Goal: Transaction & Acquisition: Register for event/course

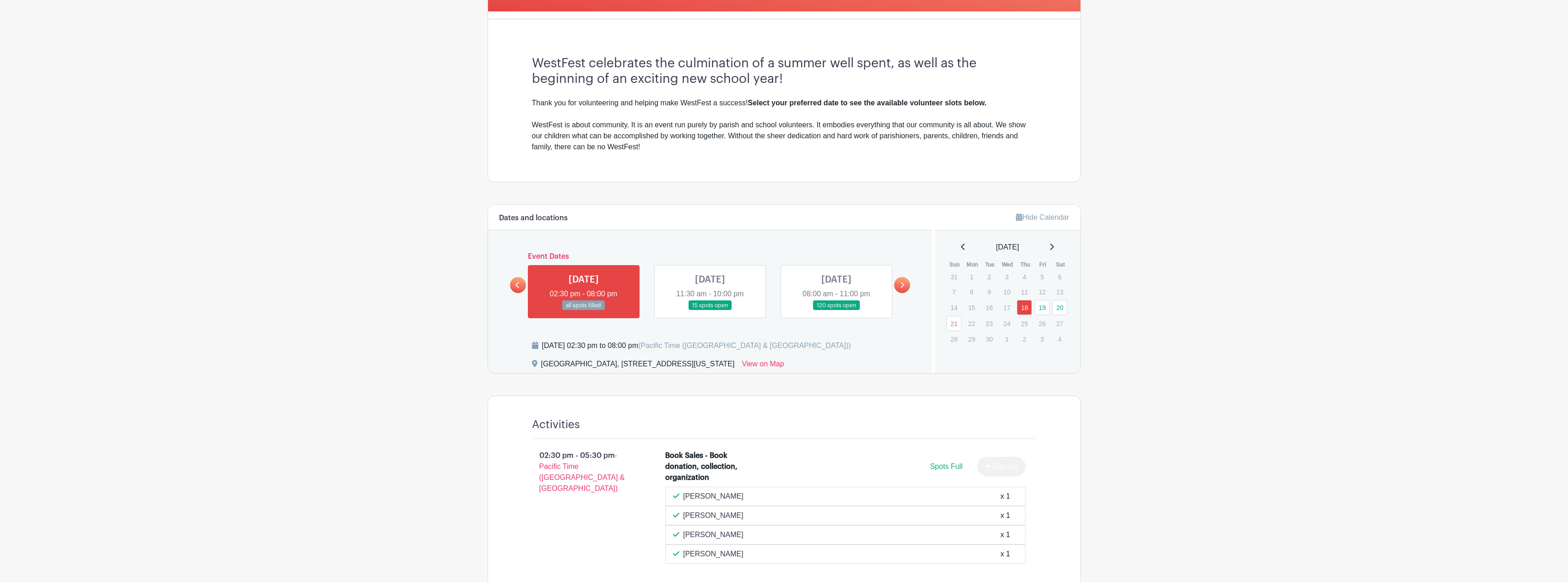
scroll to position [229, 0]
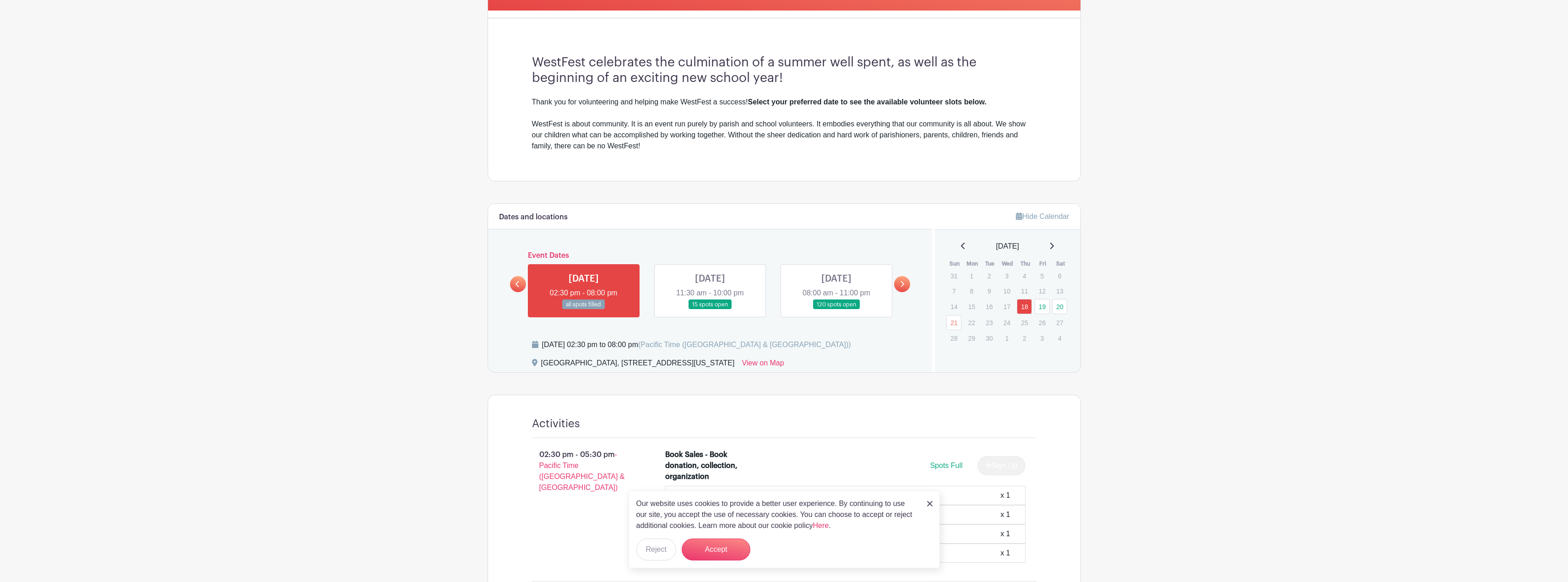
click at [710, 310] on link at bounding box center [710, 310] width 0 height 0
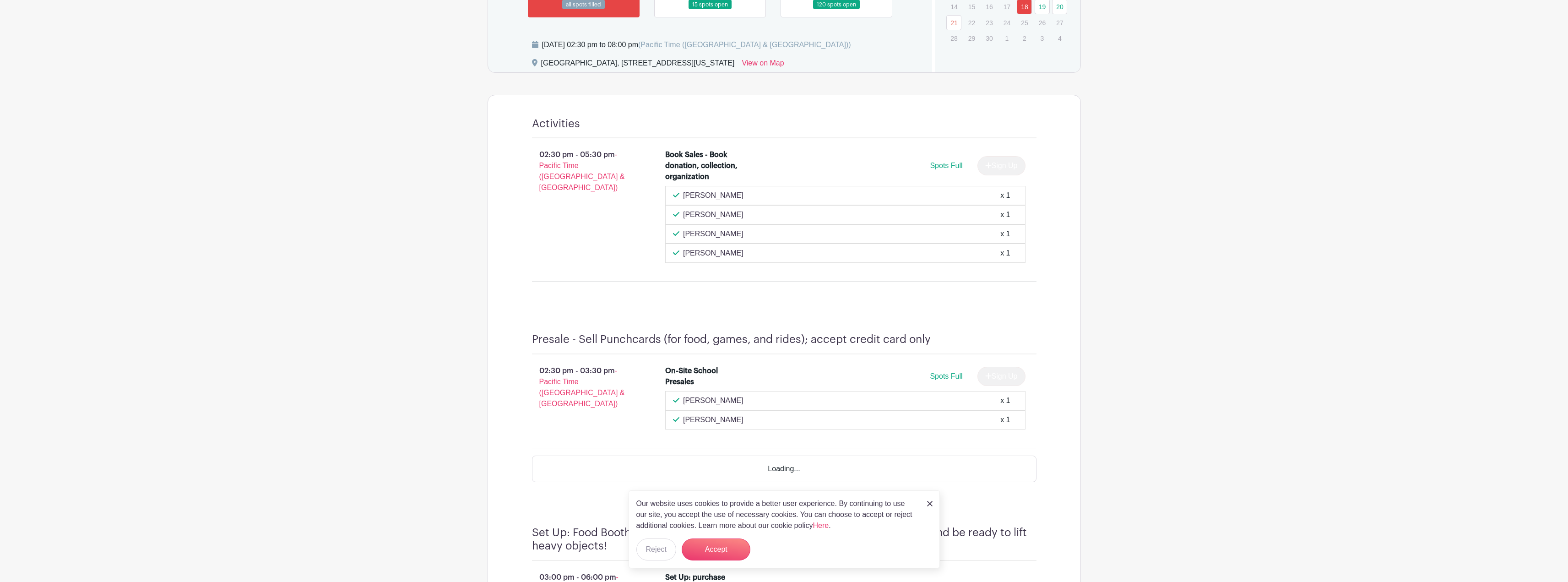
scroll to position [549, 0]
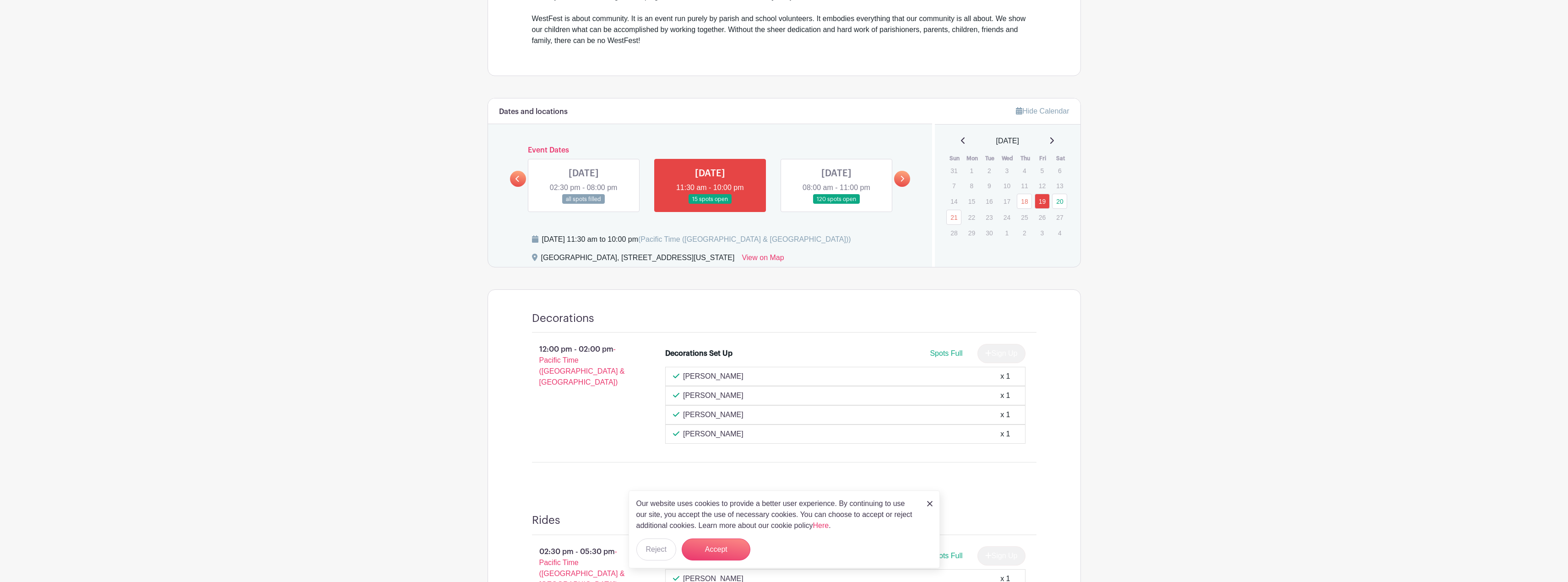
scroll to position [321, 0]
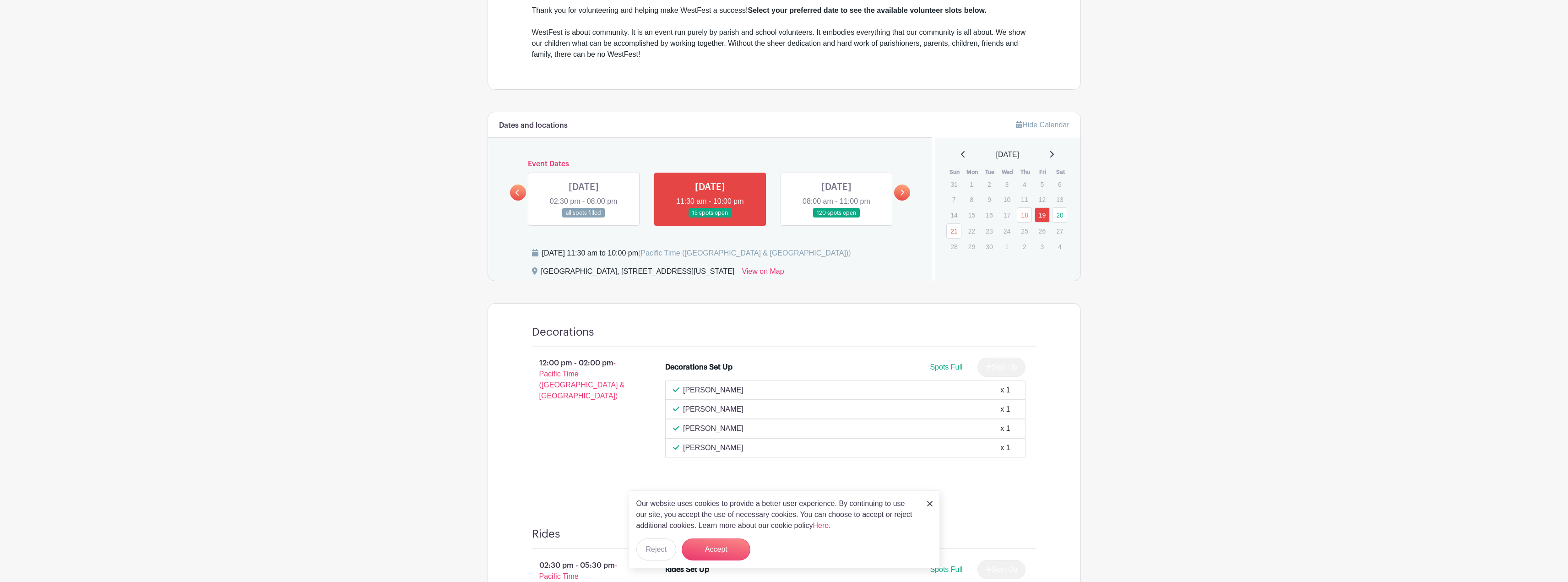
click at [710, 218] on link at bounding box center [710, 218] width 0 height 0
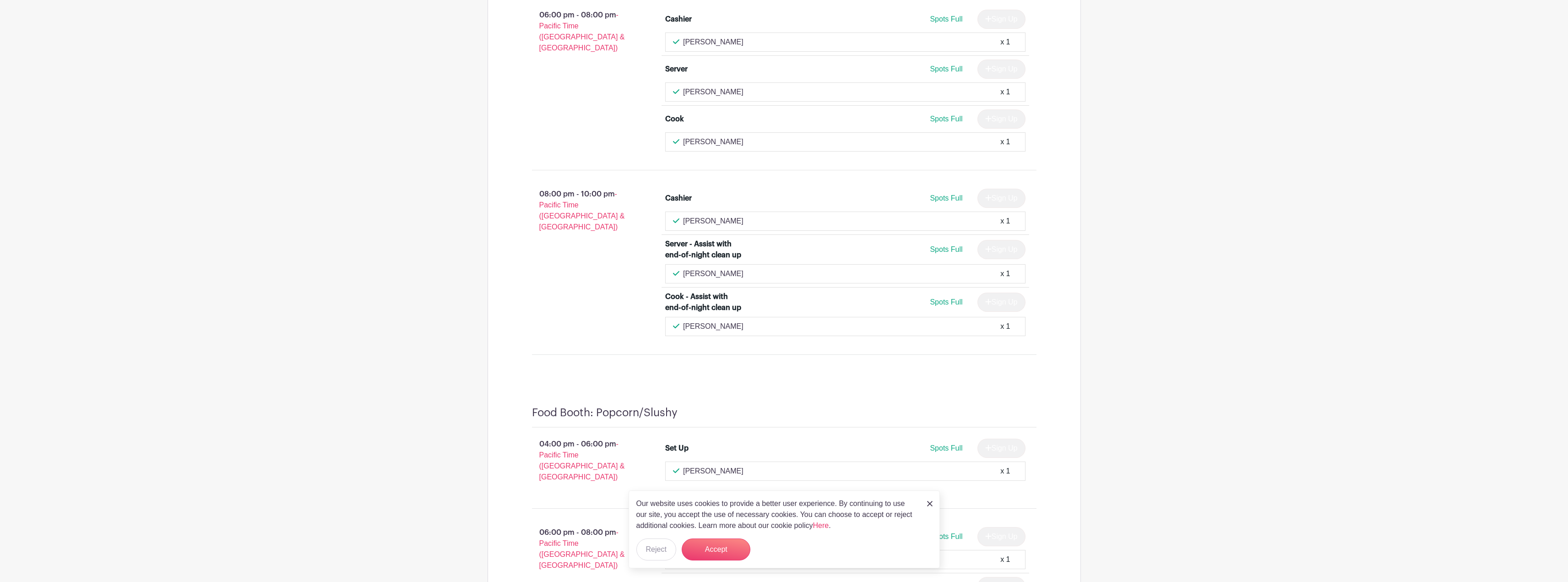
scroll to position [4077, 0]
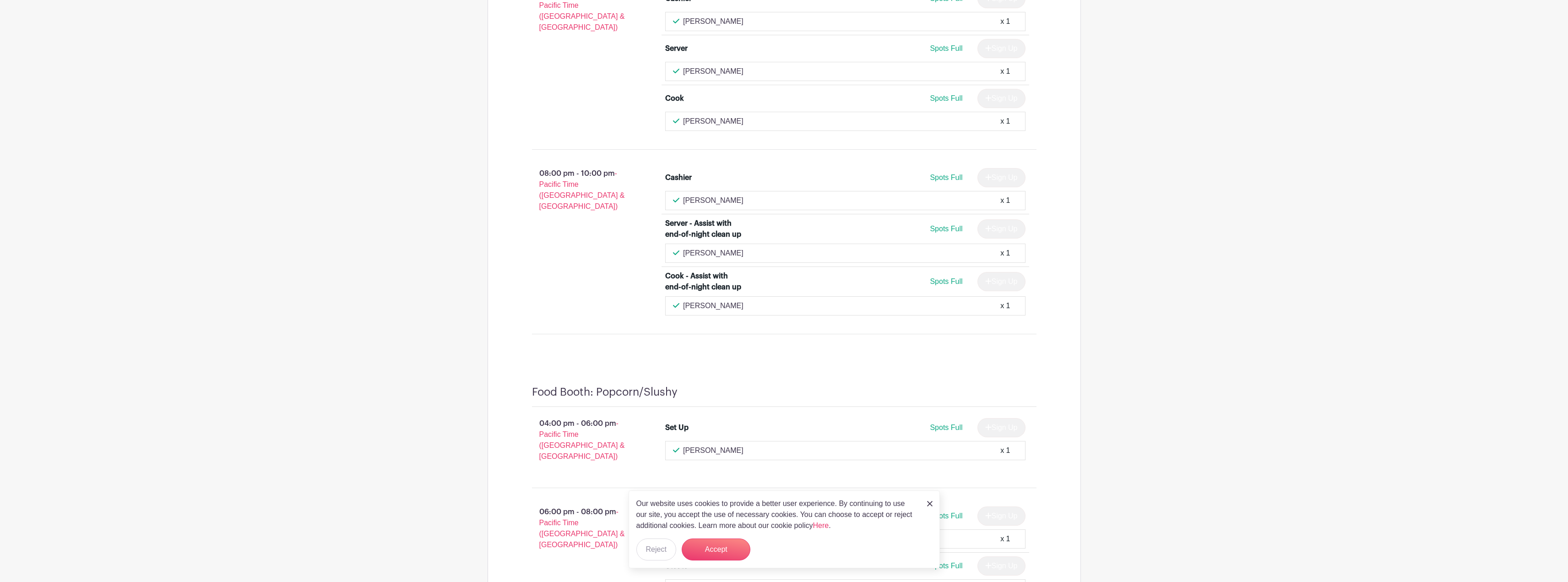
click at [929, 504] on img at bounding box center [930, 504] width 5 height 5
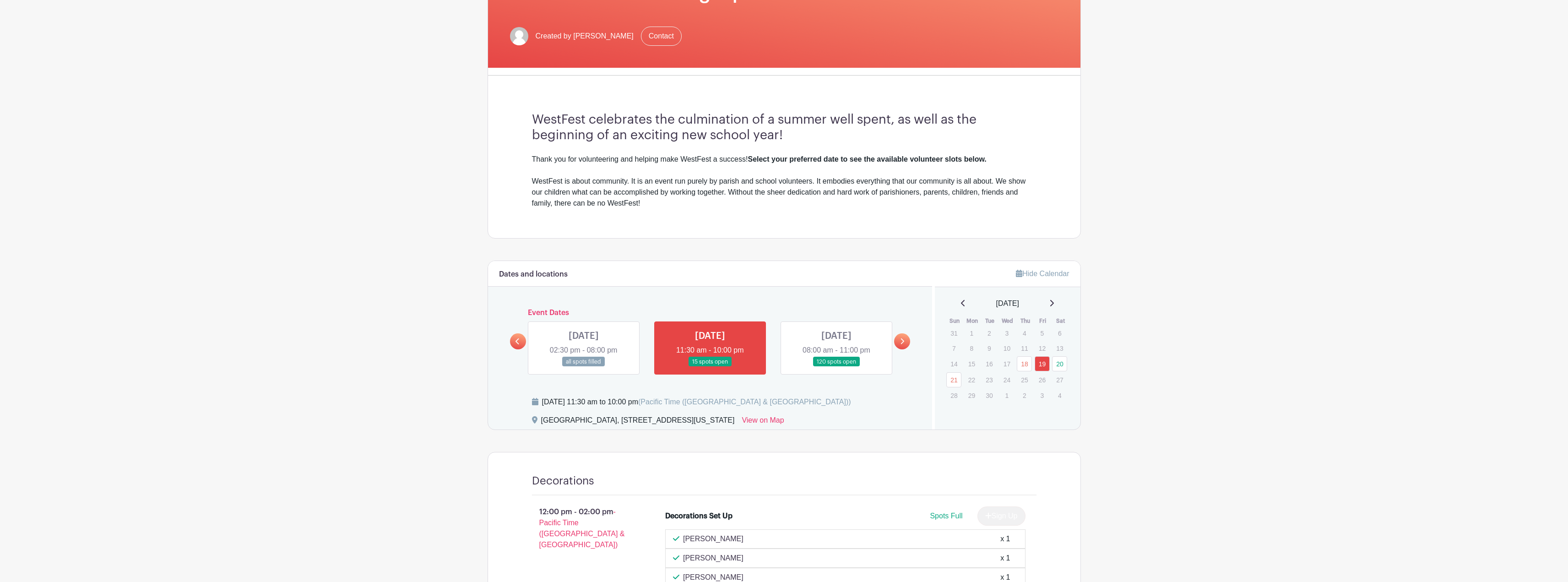
scroll to position [229, 0]
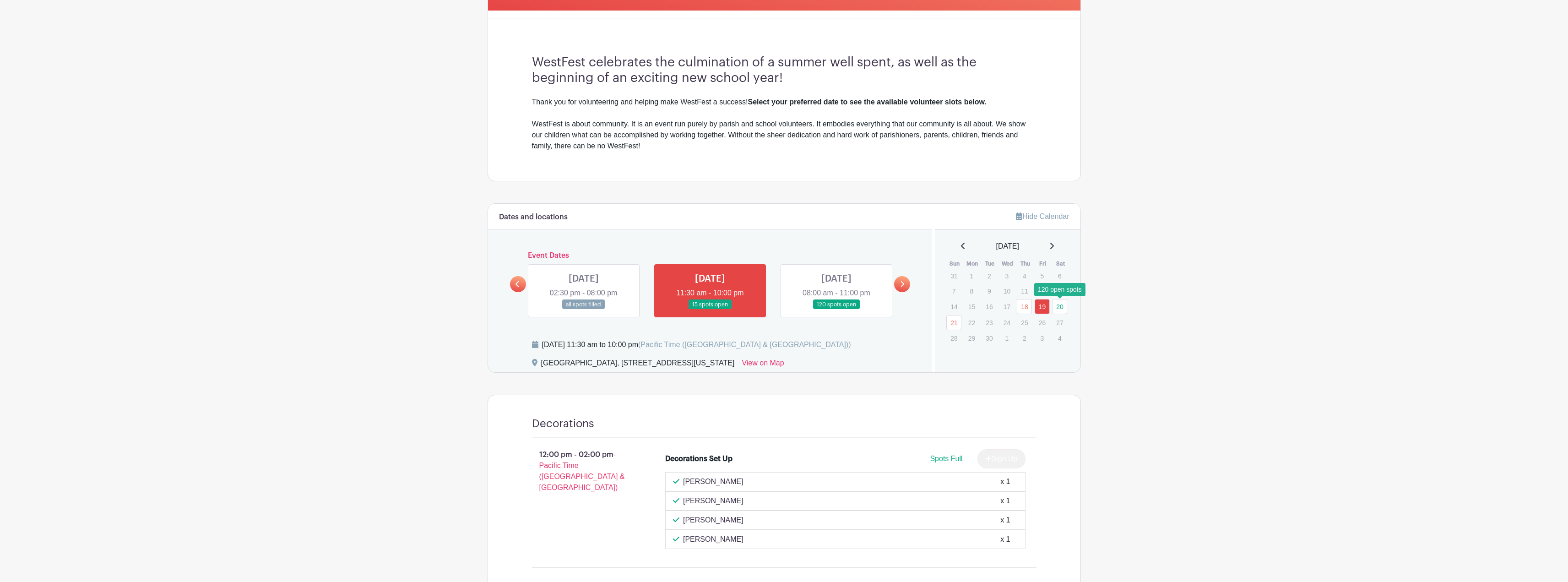
click at [1064, 304] on link "20" at bounding box center [1059, 306] width 15 height 15
click at [836, 310] on link at bounding box center [836, 310] width 0 height 0
click at [902, 287] on icon at bounding box center [903, 284] width 4 height 6
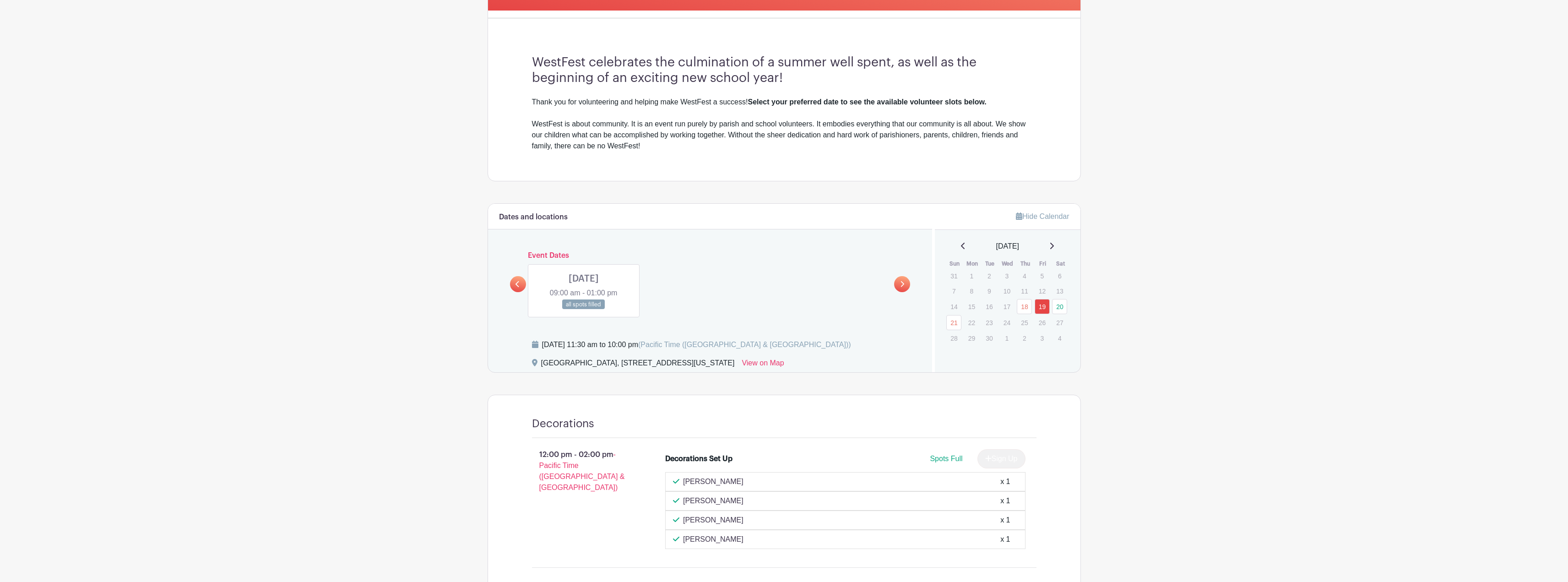
click at [525, 285] on link at bounding box center [518, 284] width 16 height 16
click at [836, 310] on link at bounding box center [836, 310] width 0 height 0
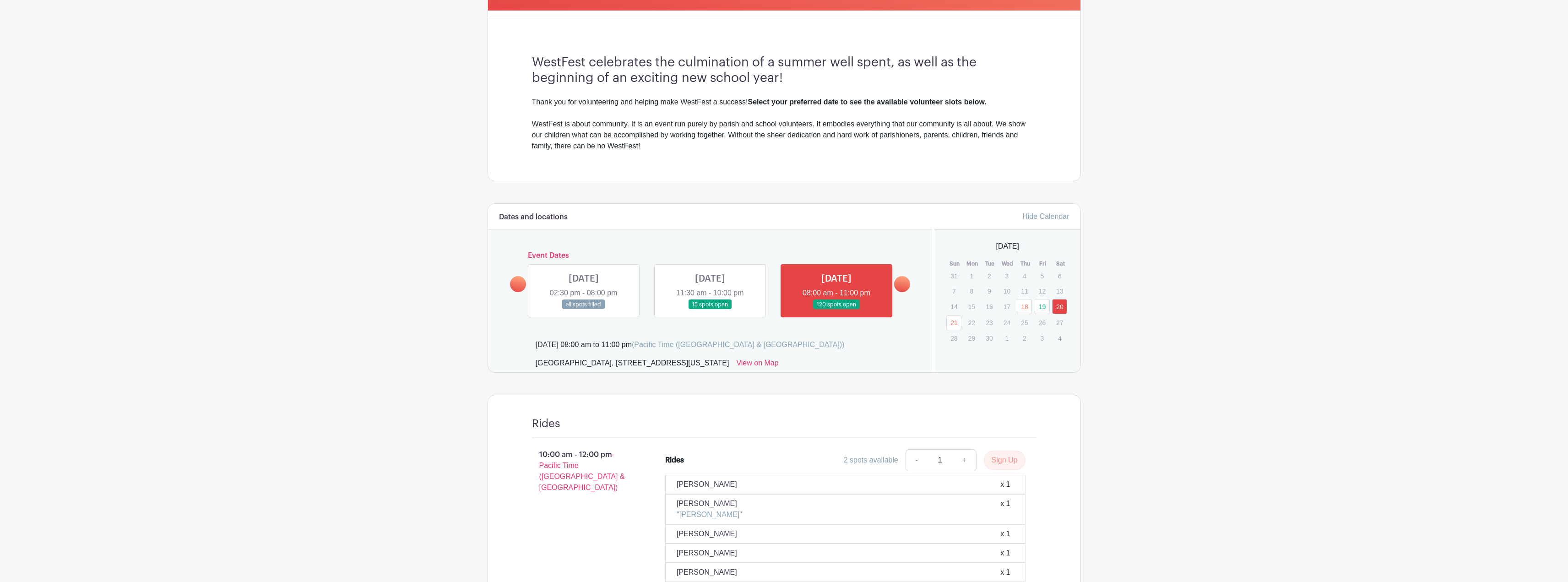
click at [1061, 304] on link "20" at bounding box center [1059, 306] width 15 height 15
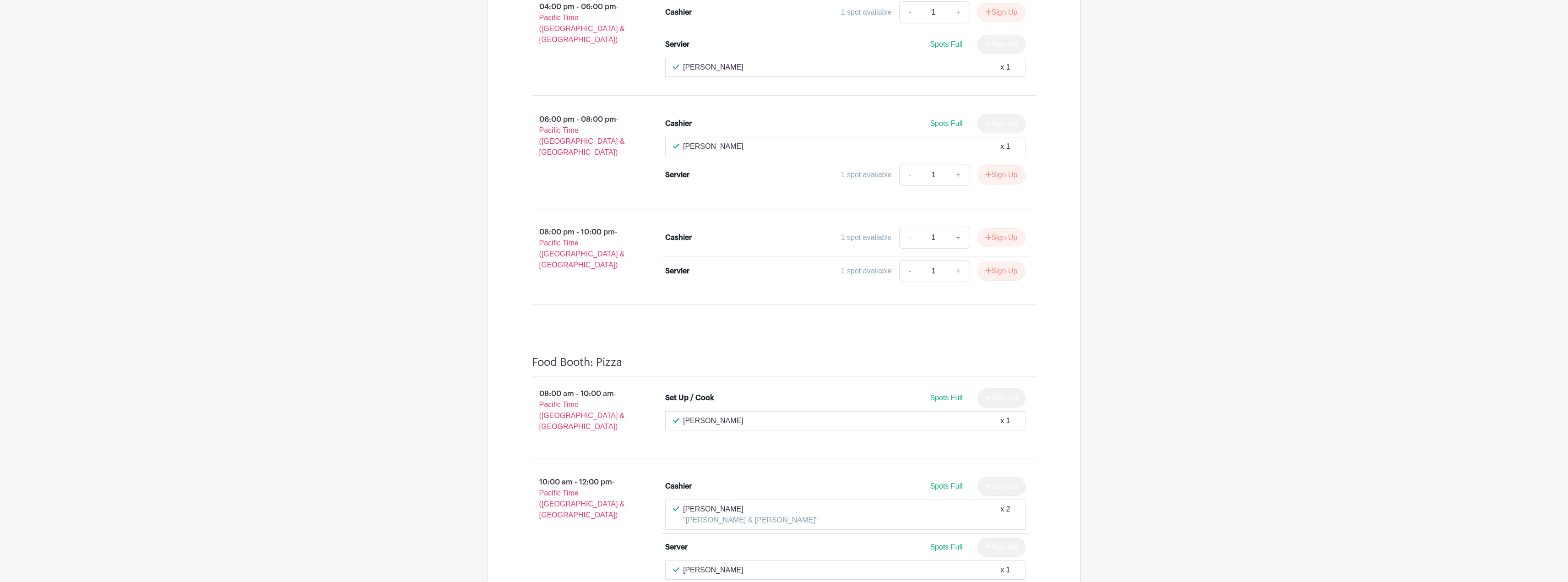
scroll to position [6374, 0]
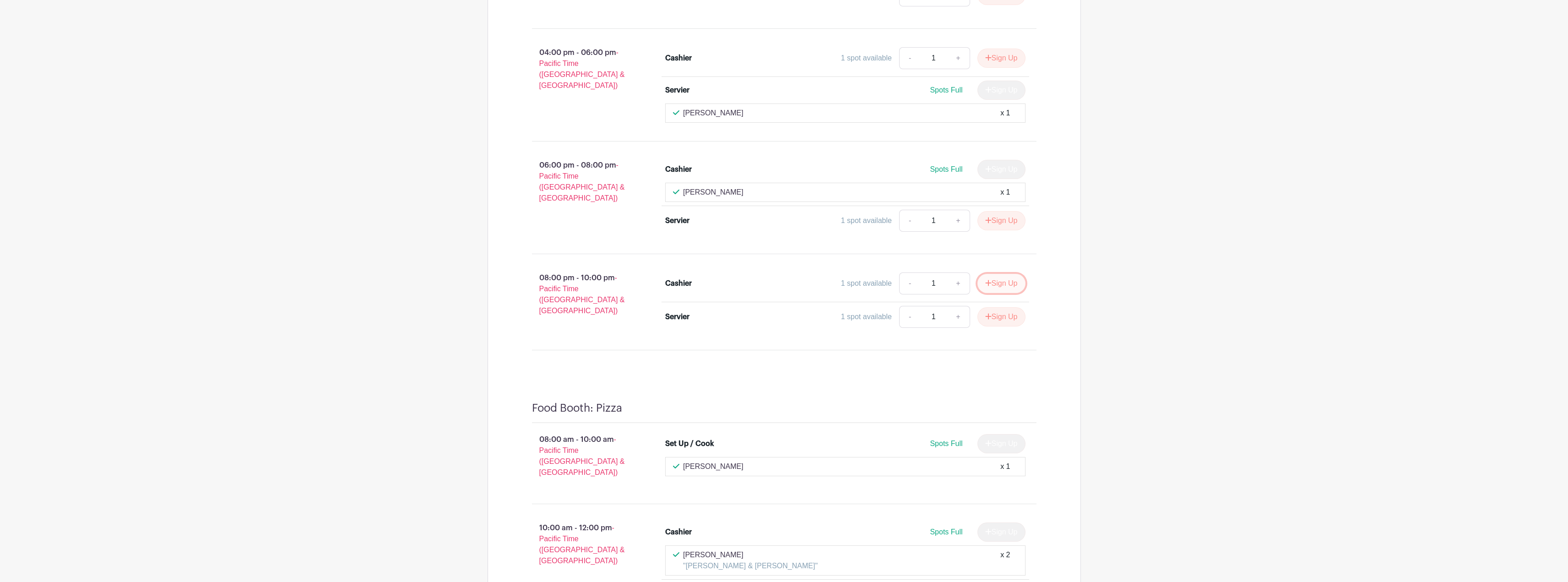
click at [995, 280] on button "Sign Up" at bounding box center [1001, 283] width 48 height 19
click at [990, 313] on button "Sign Up" at bounding box center [1001, 317] width 48 height 19
click at [1038, 556] on link "Review & Confirm Signups" at bounding box center [1027, 558] width 106 height 22
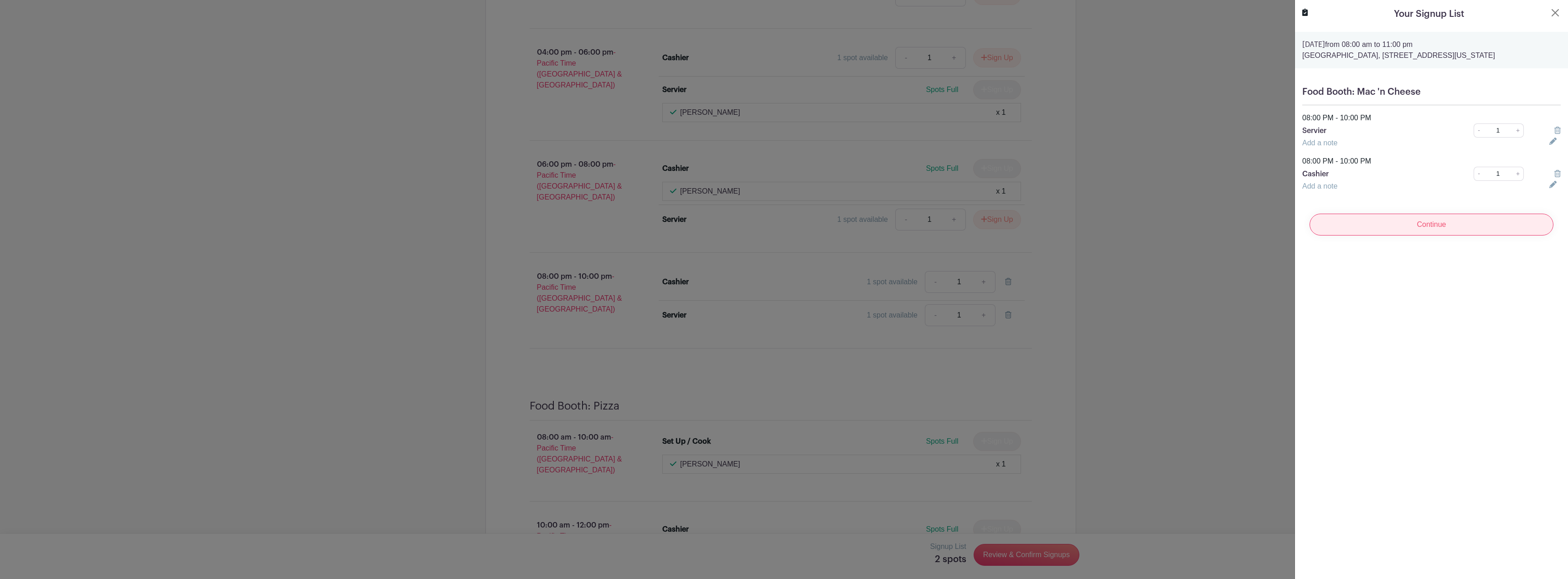
click at [1431, 226] on input "Continue" at bounding box center [1431, 225] width 244 height 22
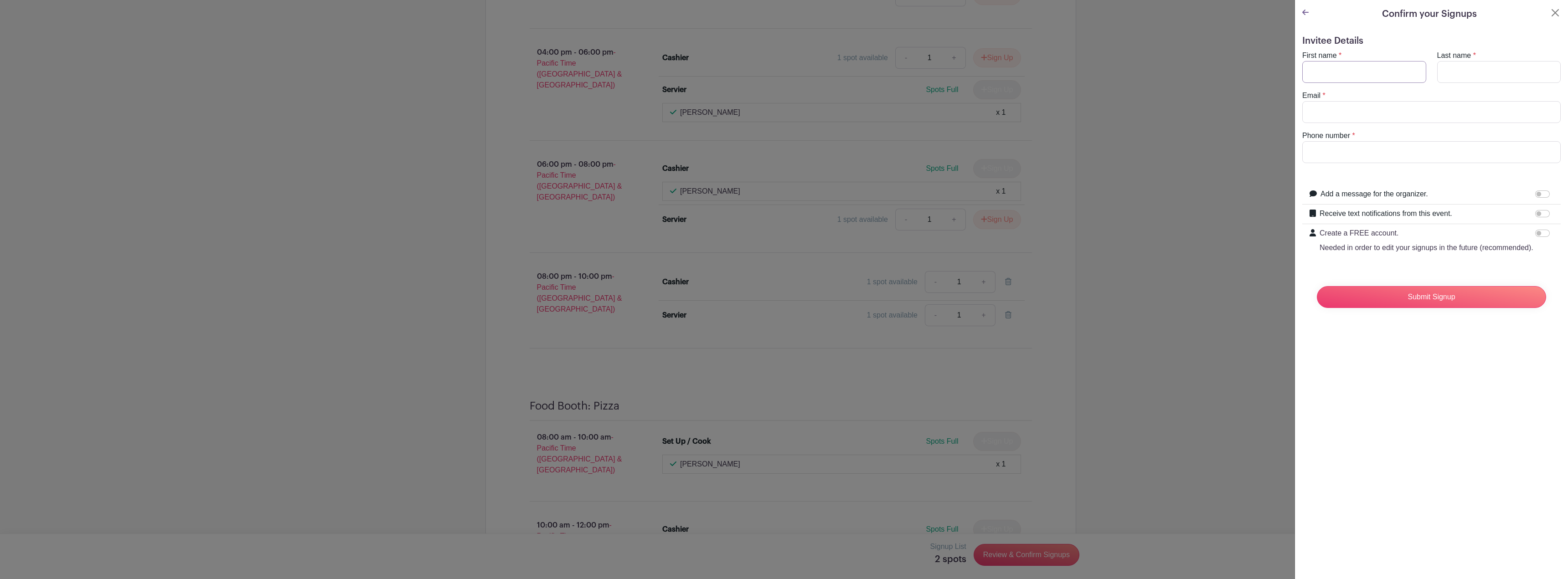
click at [1346, 71] on input "First name" at bounding box center [1364, 72] width 124 height 22
type input "[PERSON_NAME]"
type input "[PERSON_NAME][EMAIL_ADDRESS][PERSON_NAME][DOMAIN_NAME]"
type input "2063531504"
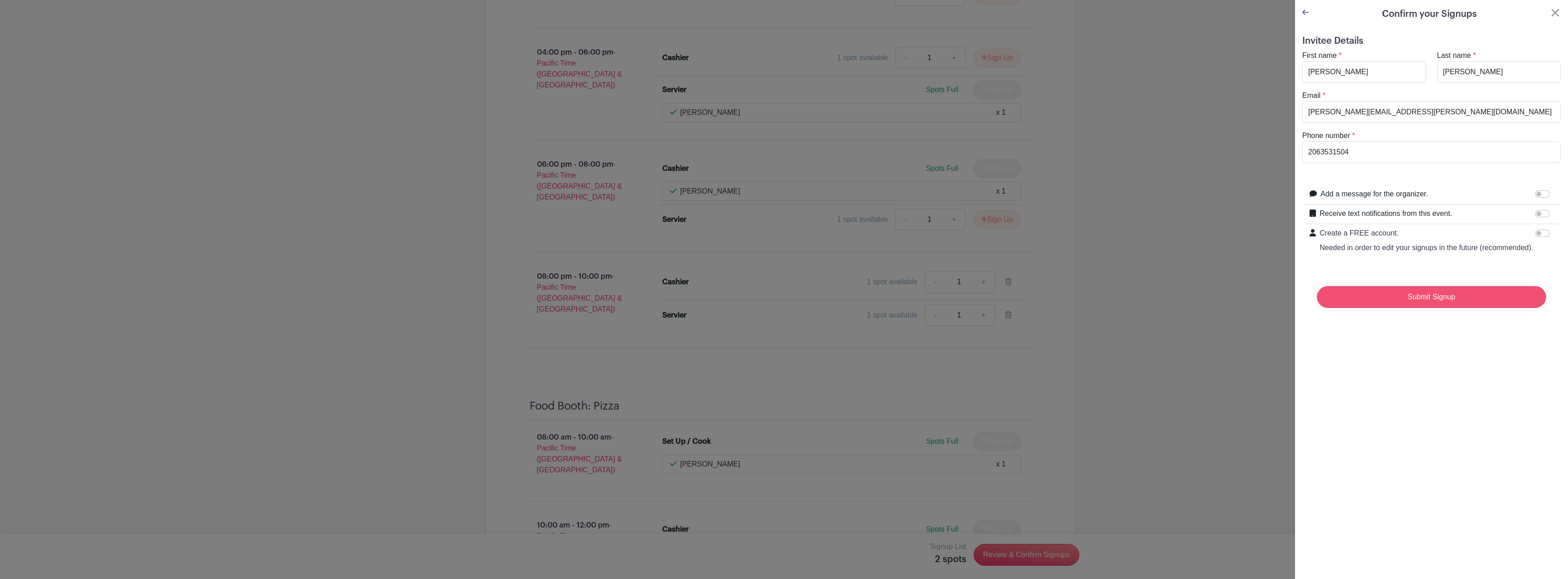
click at [1435, 307] on input "Submit Signup" at bounding box center [1431, 297] width 229 height 22
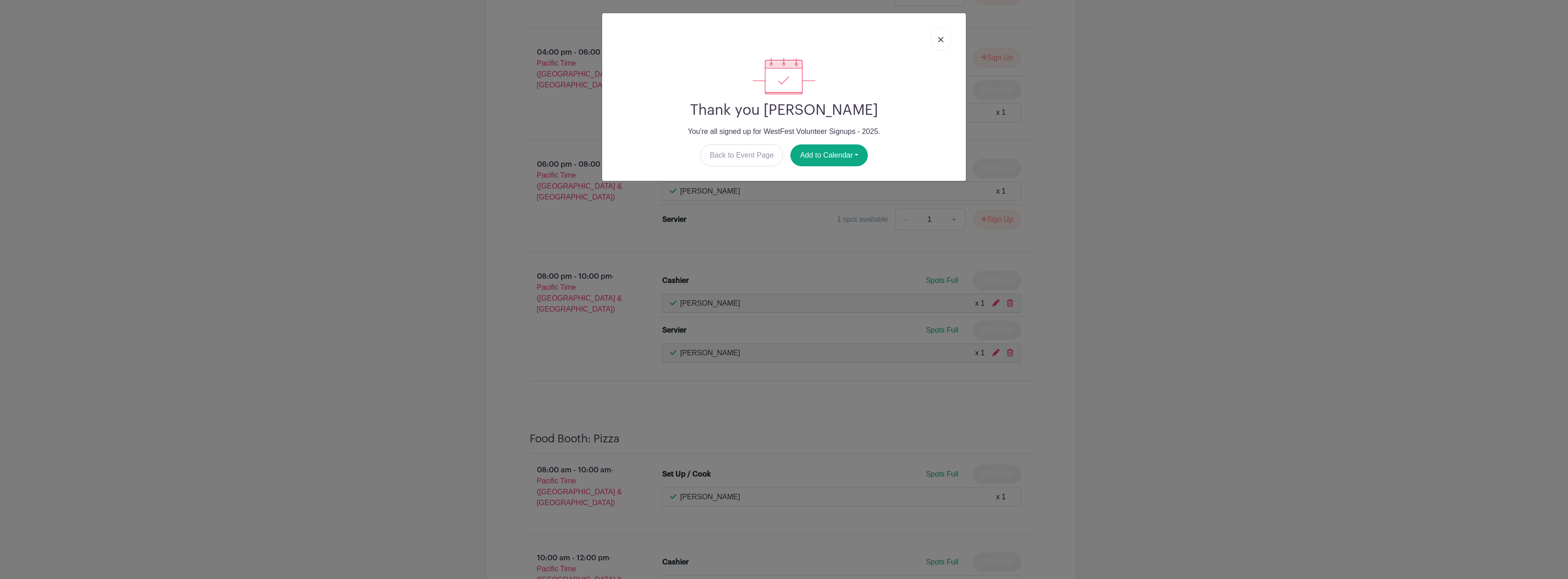
click at [943, 40] on img at bounding box center [941, 40] width 5 height 5
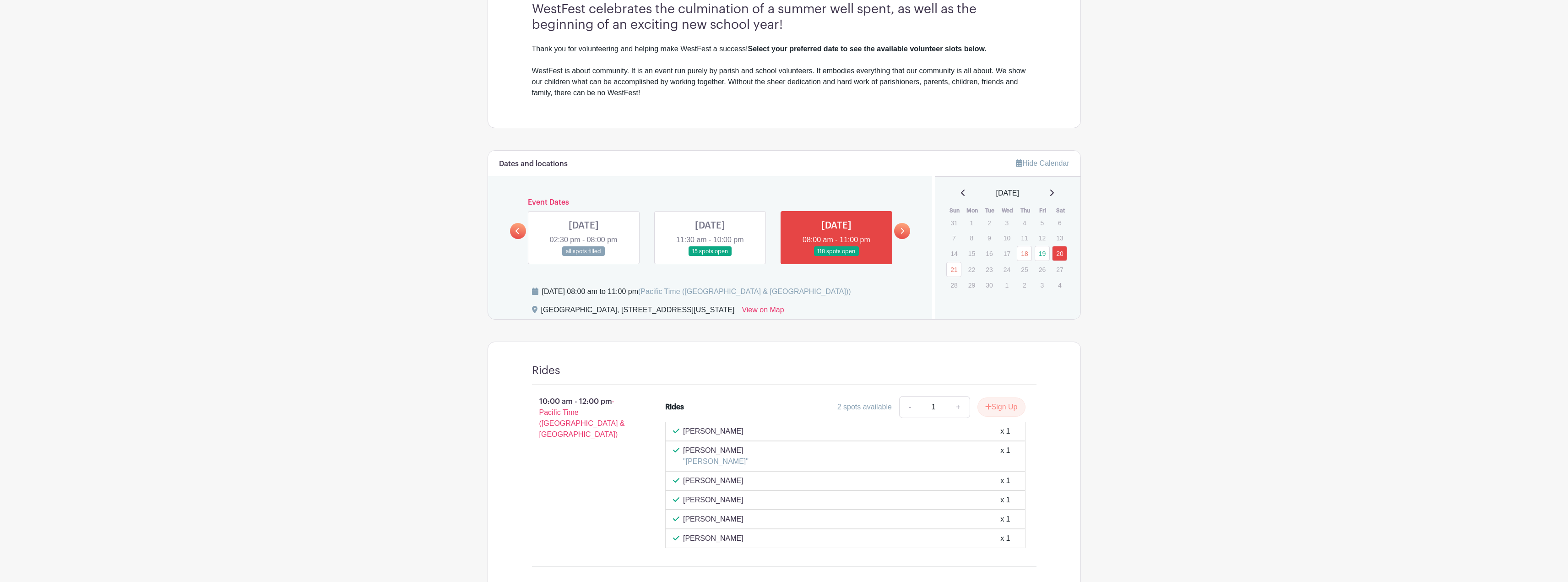
scroll to position [236, 0]
